Goal: Transaction & Acquisition: Purchase product/service

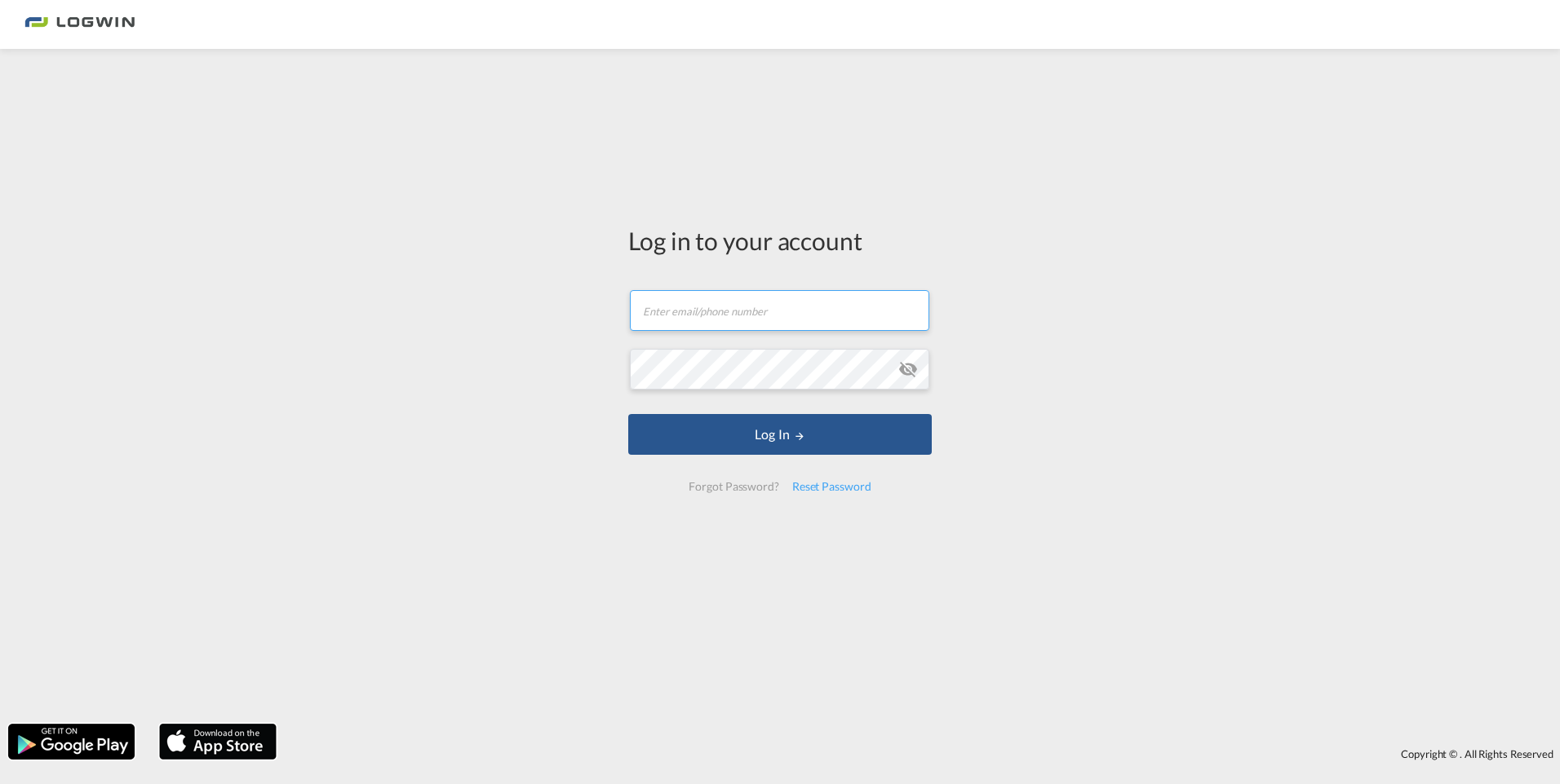
type input "[EMAIL_ADDRESS][PERSON_NAME][DOMAIN_NAME]"
click at [282, 272] on div "Log in to your account [EMAIL_ADDRESS][PERSON_NAME][DOMAIN_NAME] Email field is…" at bounding box center [780, 387] width 1560 height 658
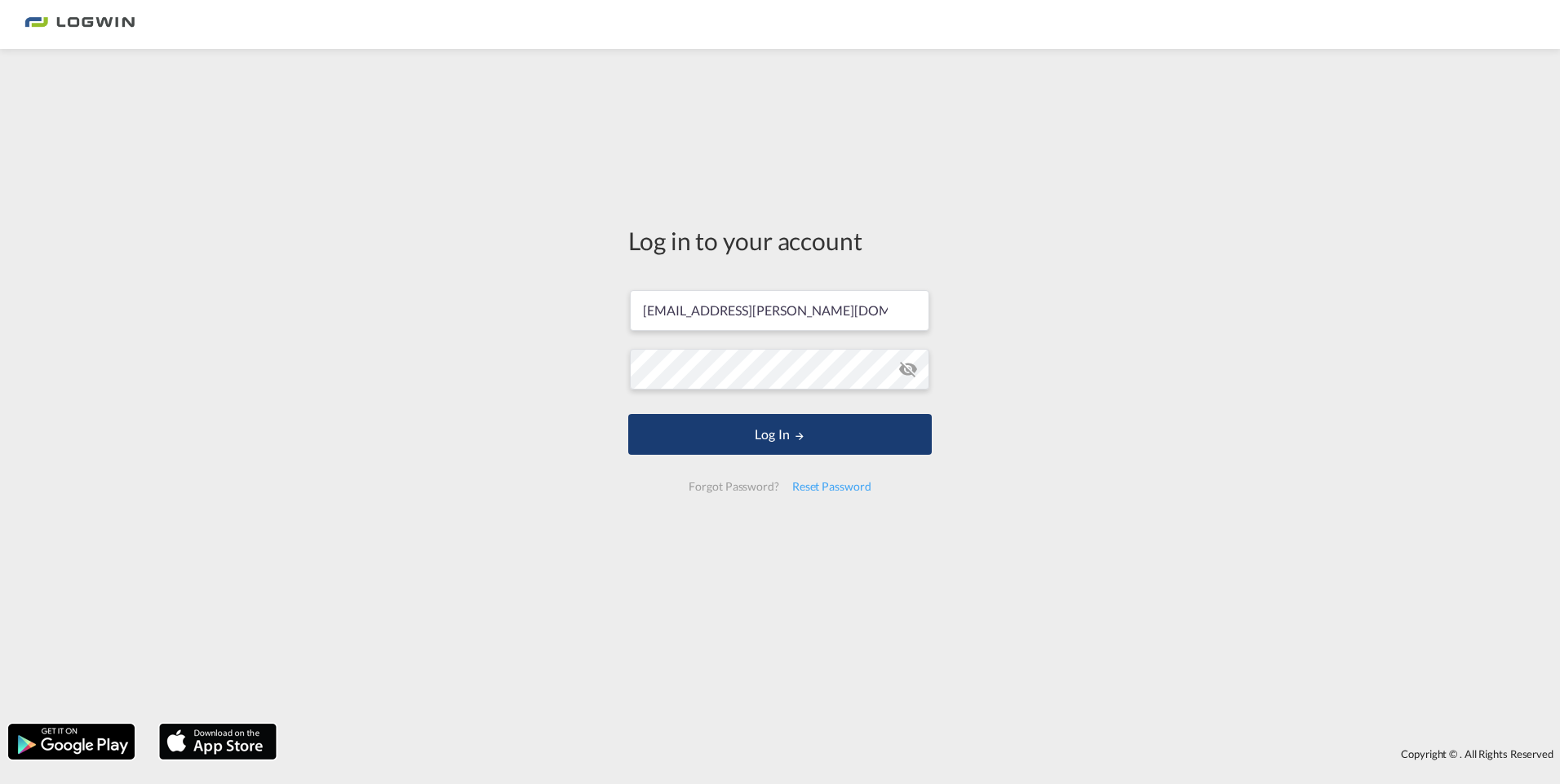
click at [730, 440] on button "Log In" at bounding box center [780, 434] width 304 height 41
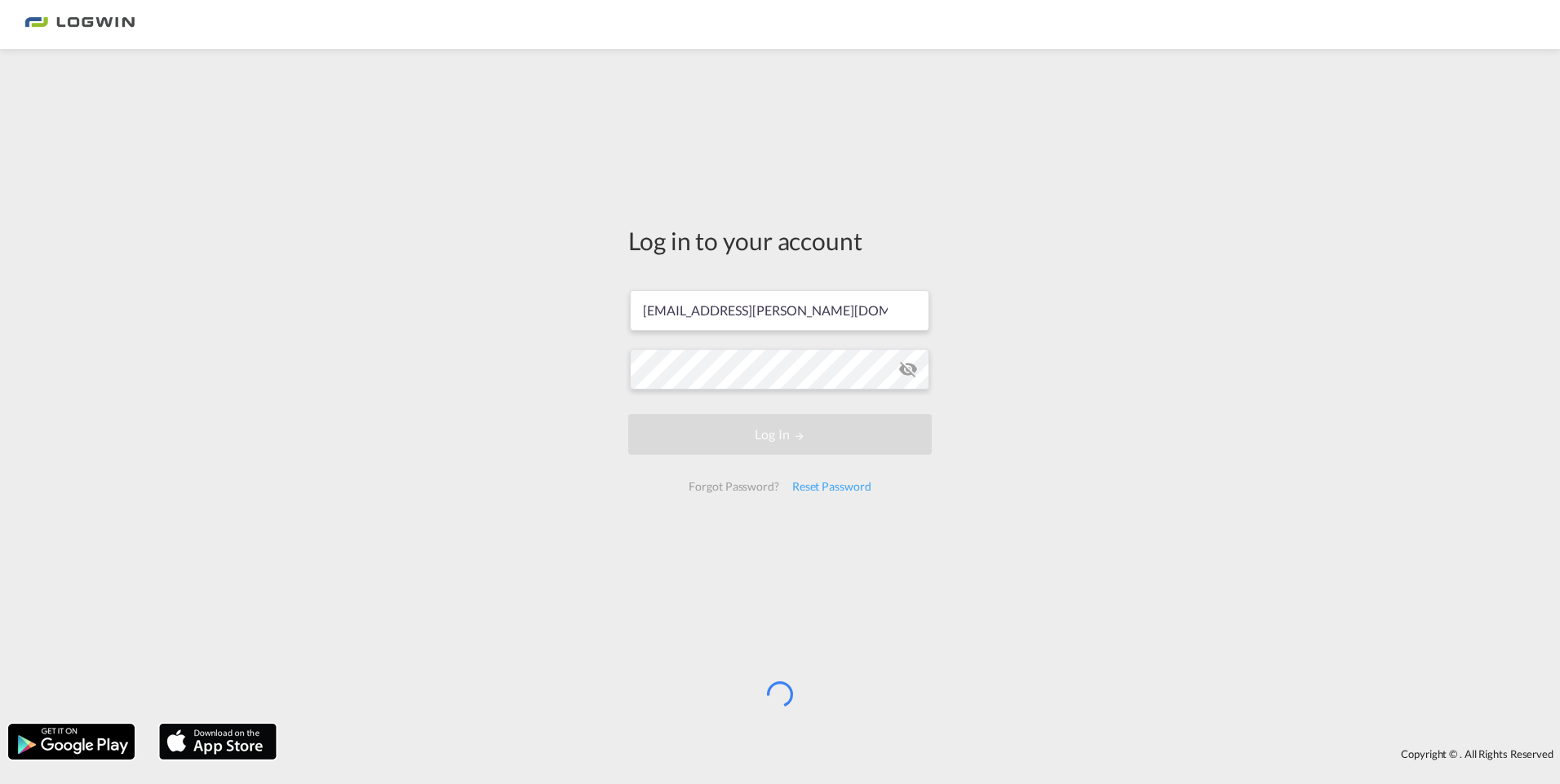
click at [230, 324] on div "Log in to your account [EMAIL_ADDRESS][PERSON_NAME][DOMAIN_NAME] Log In Forgot …" at bounding box center [780, 387] width 1560 height 658
